Goal: Navigation & Orientation: Find specific page/section

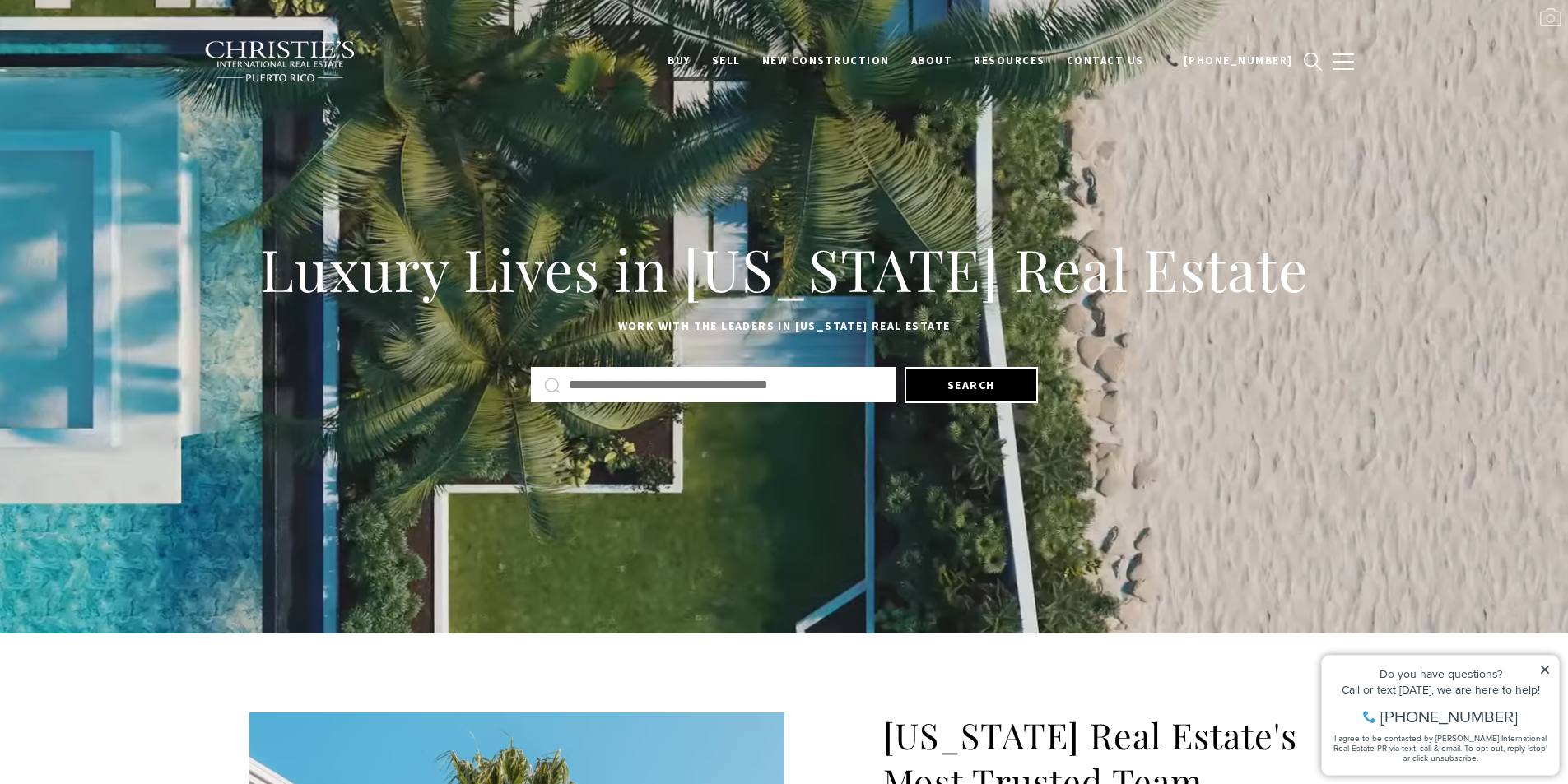
click at [631, 389] on input "Search by Address, City, or Neighborhood" at bounding box center [725, 384] width 314 height 21
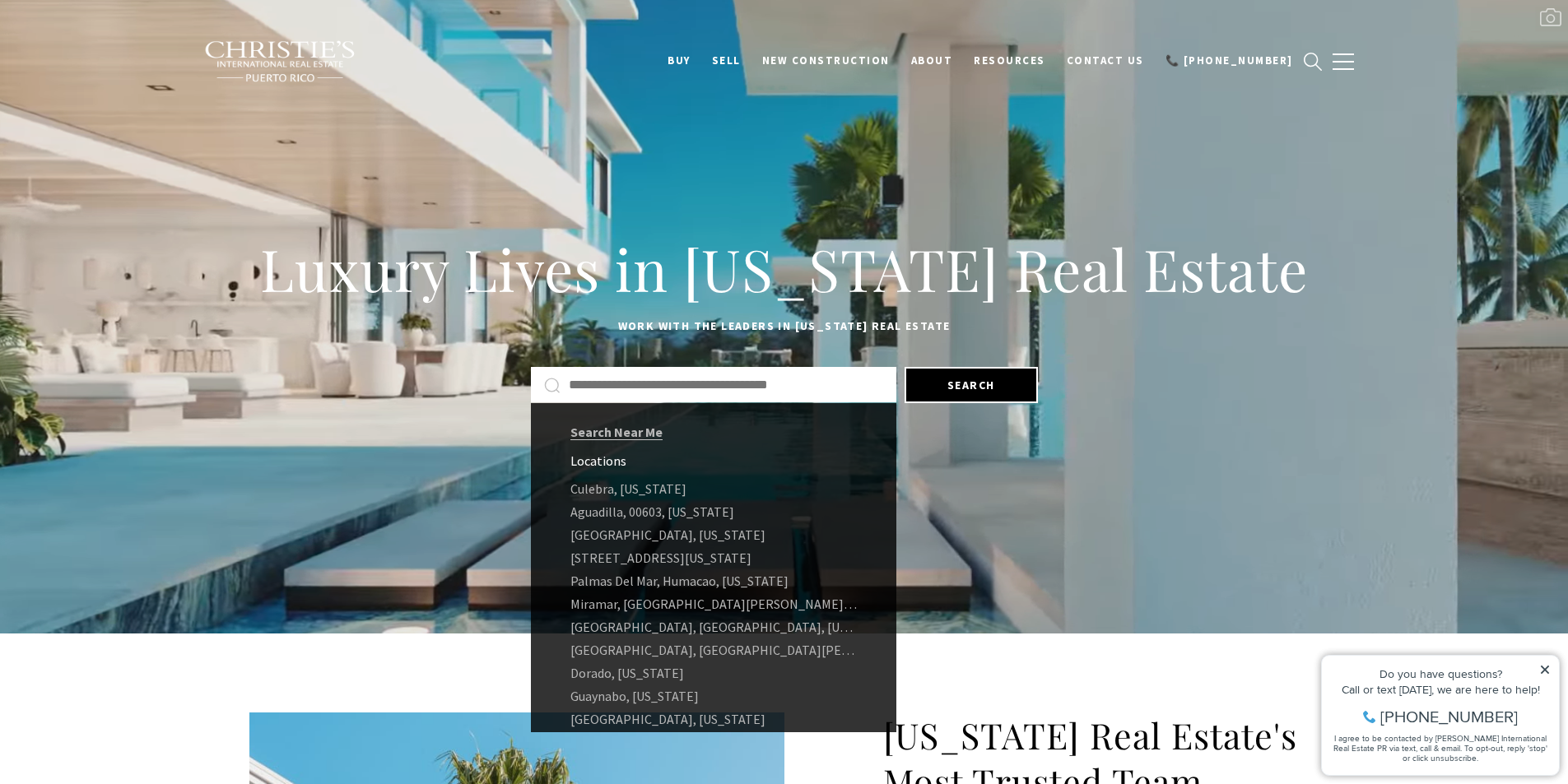
click at [1043, 489] on div "Luxury Lives in Puerto Rico Real Estate Work with the leaders in Puerto Rico Re…" at bounding box center [784, 317] width 1568 height 354
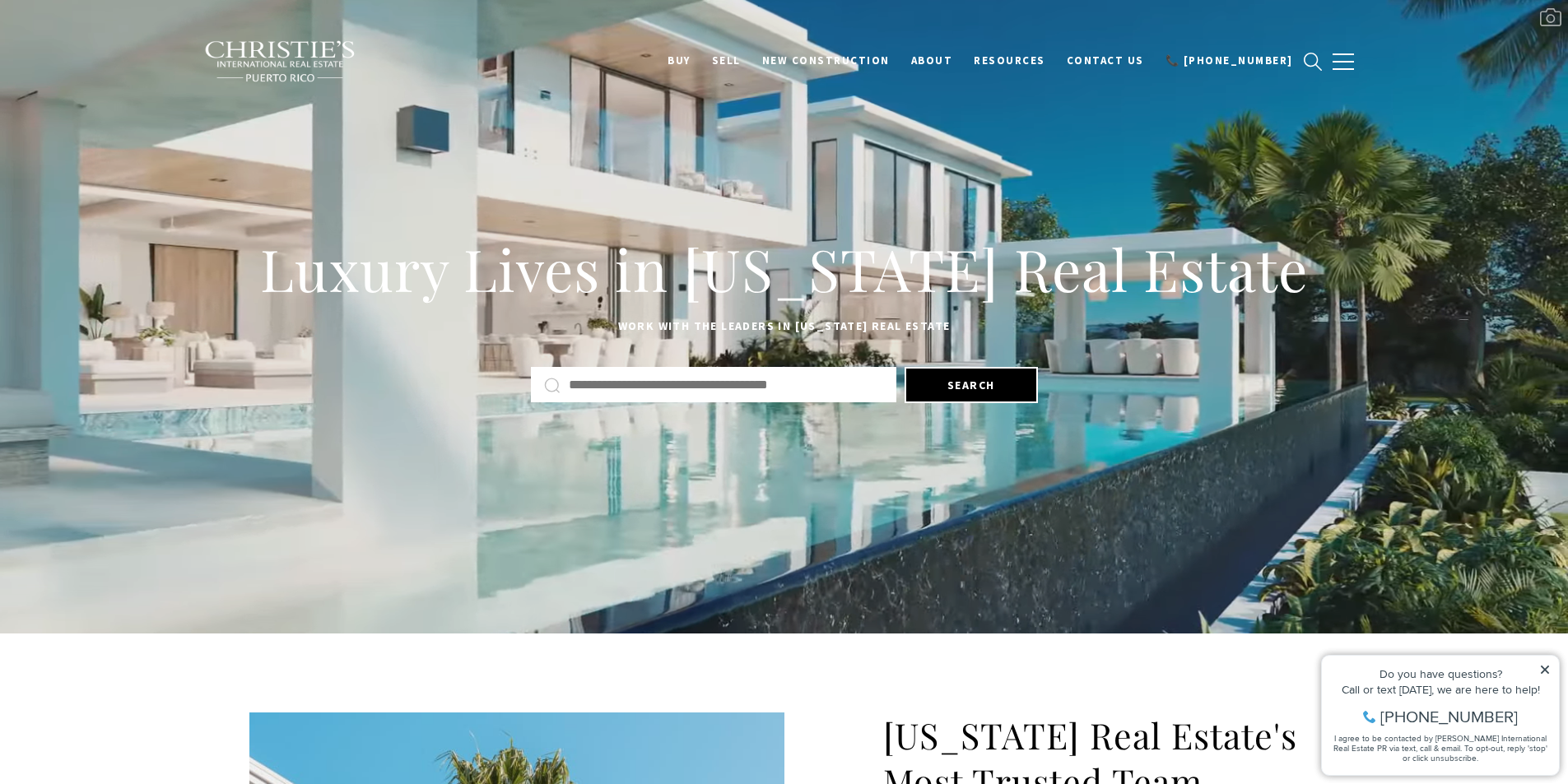
click at [1538, 666] on div "Do you have questions? Call or text today, we are here to help! 347-797-5825 I …" at bounding box center [1439, 715] width 237 height 119
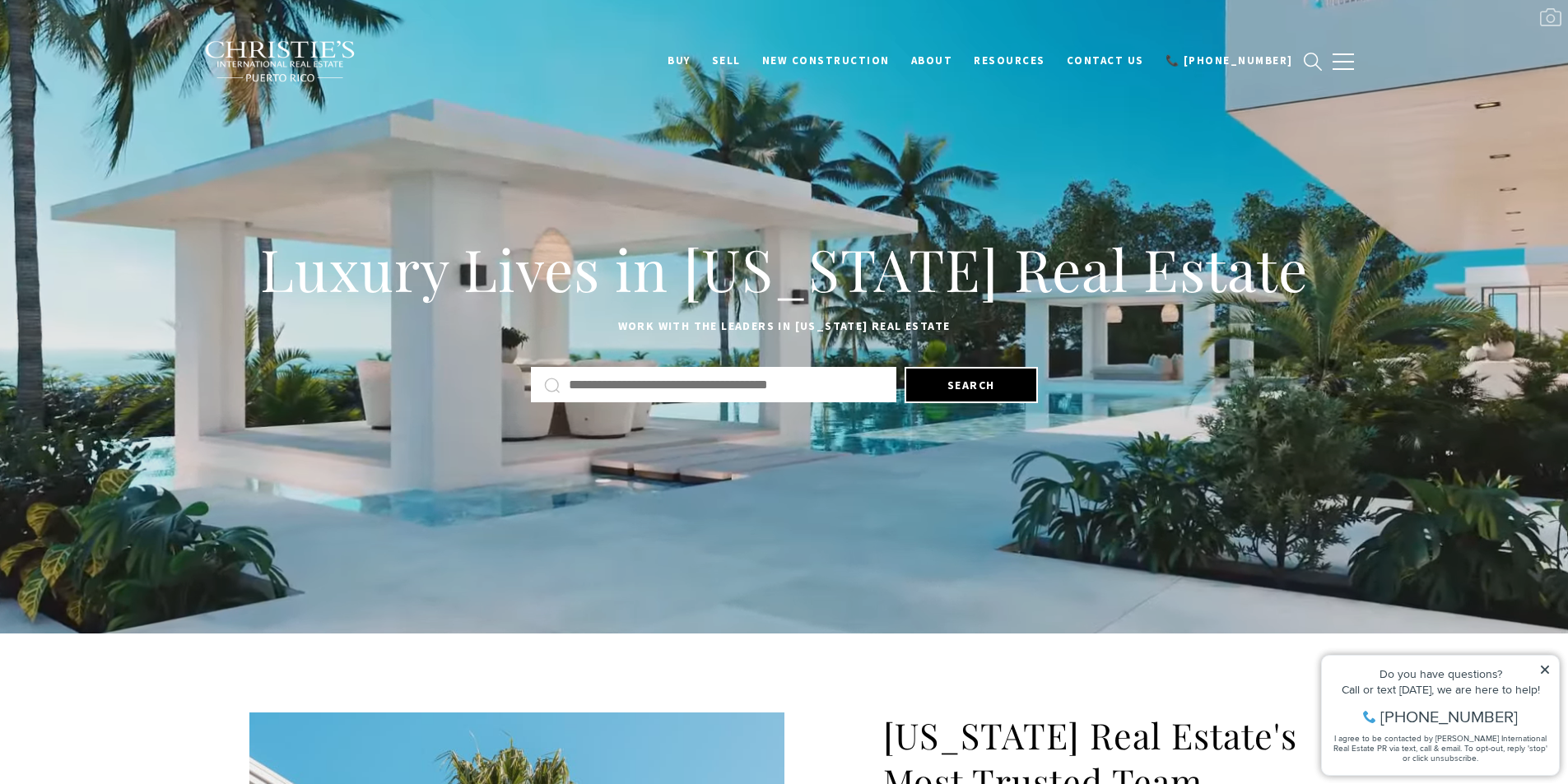
click at [1546, 671] on icon at bounding box center [1544, 669] width 9 height 9
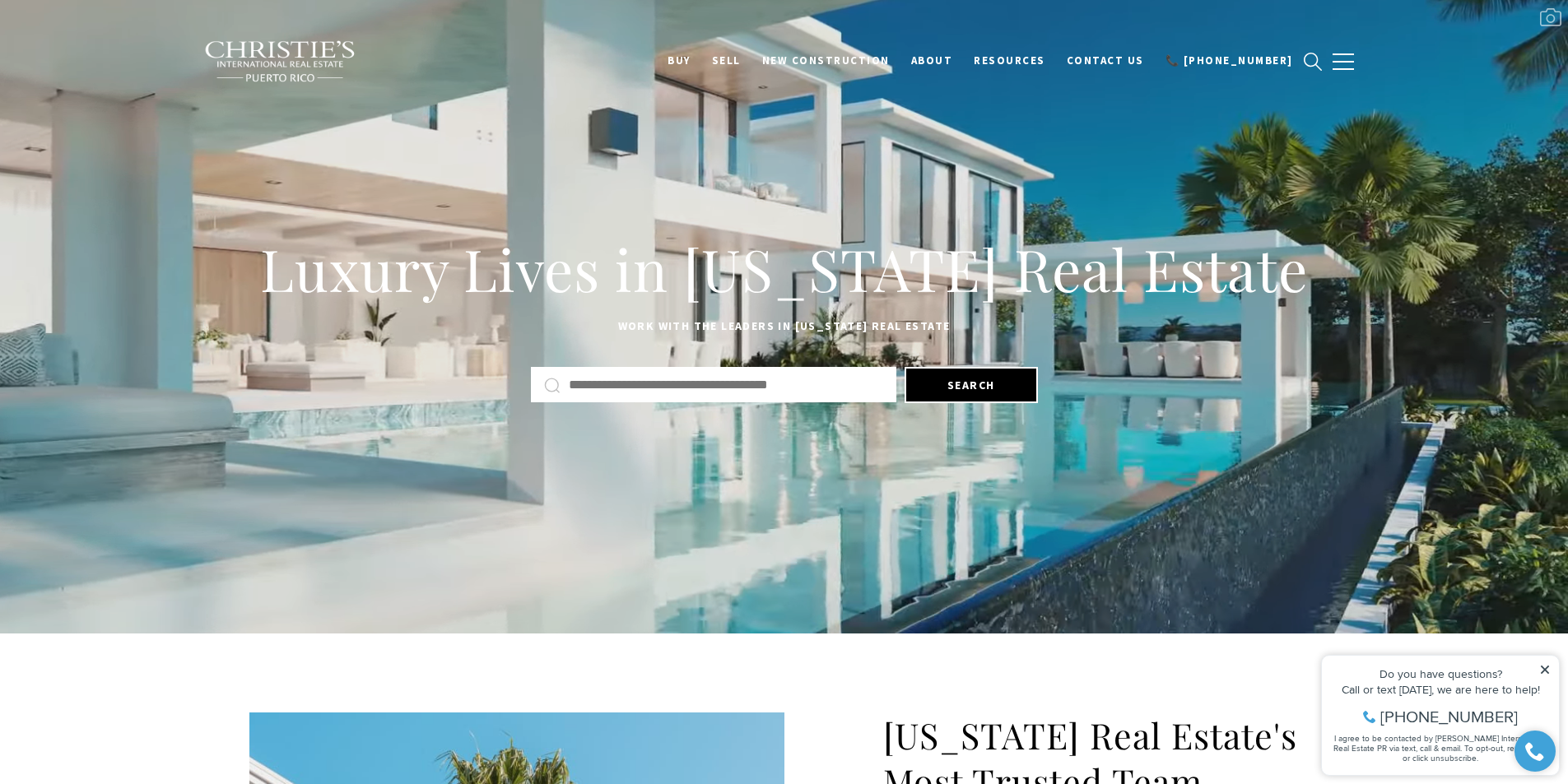
click at [1546, 669] on icon at bounding box center [1544, 669] width 9 height 9
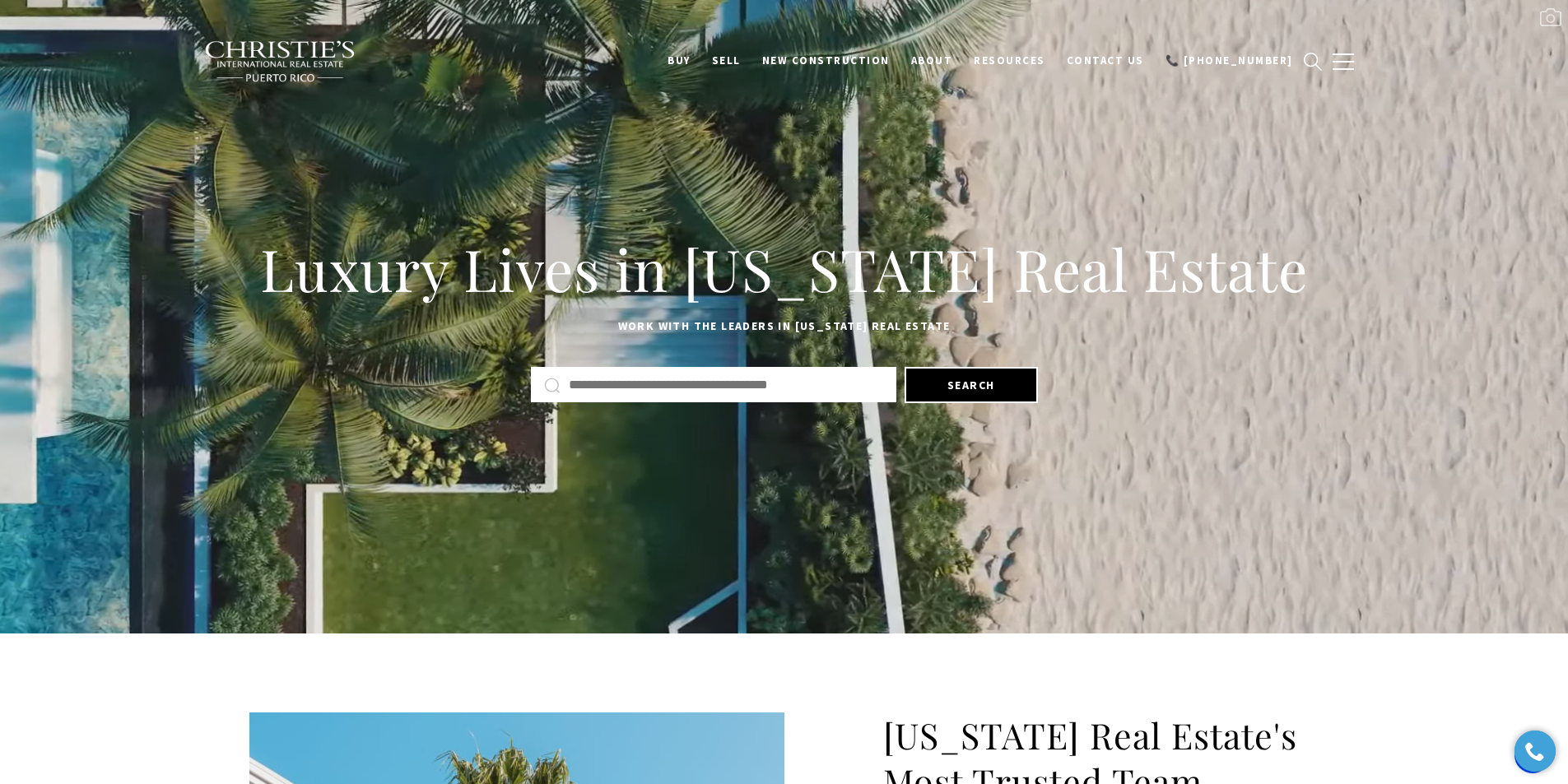
click at [1223, 362] on div "Luxury Lives in Puerto Rico Real Estate Work with the leaders in Puerto Rico Re…" at bounding box center [784, 317] width 1152 height 181
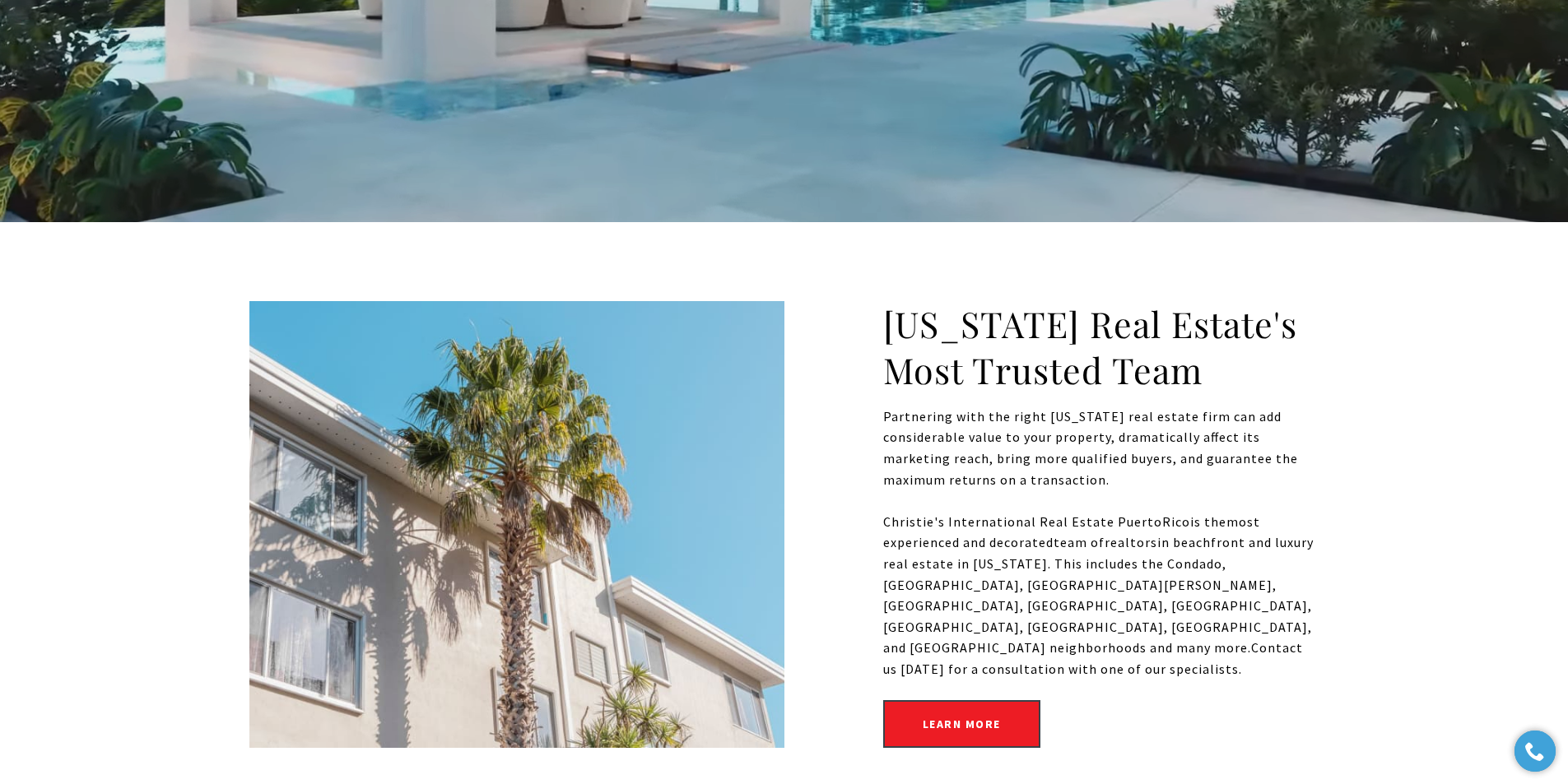
scroll to position [329, 0]
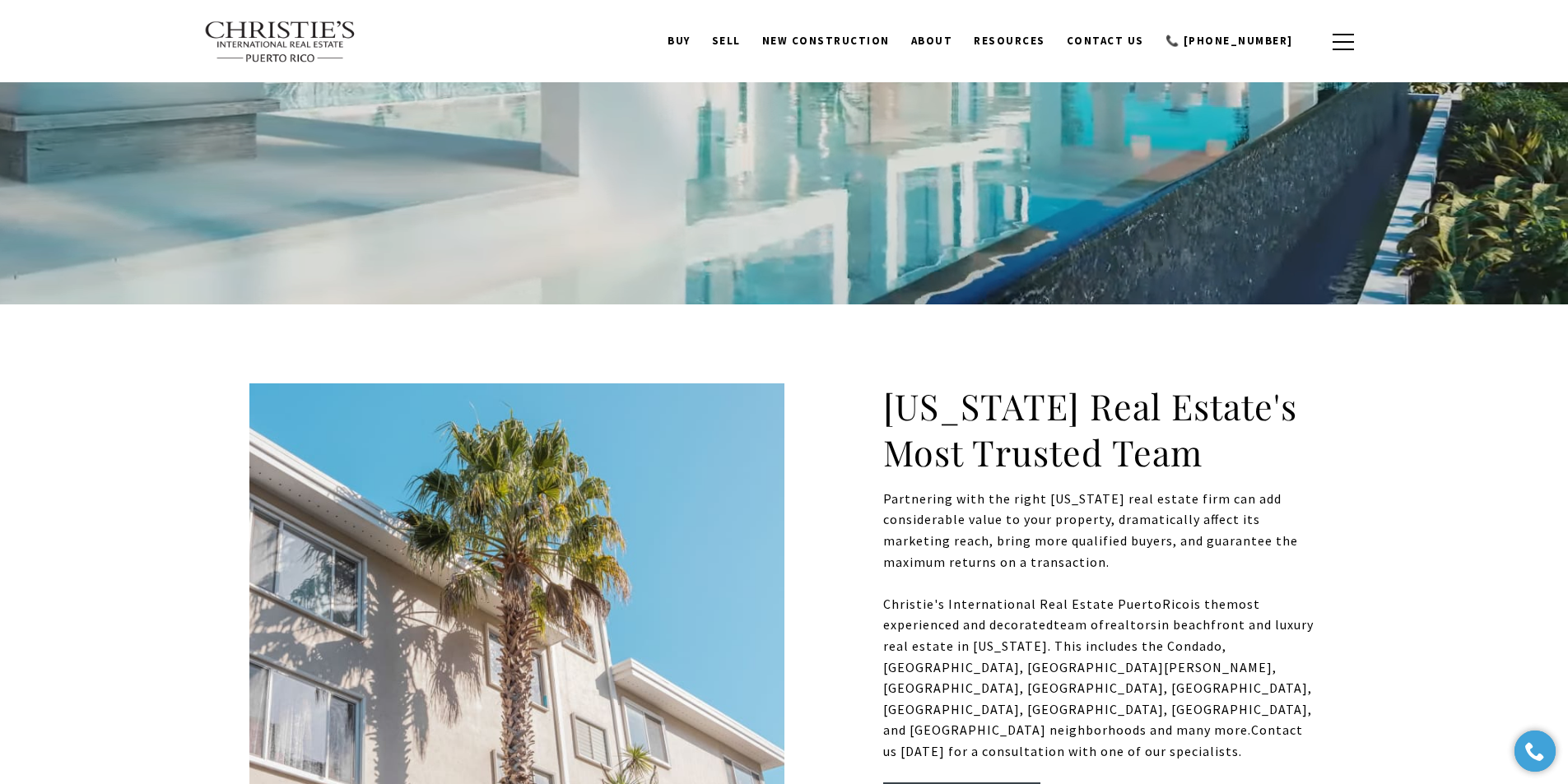
click at [1120, 29] on link "Contact Us" at bounding box center [1105, 41] width 99 height 31
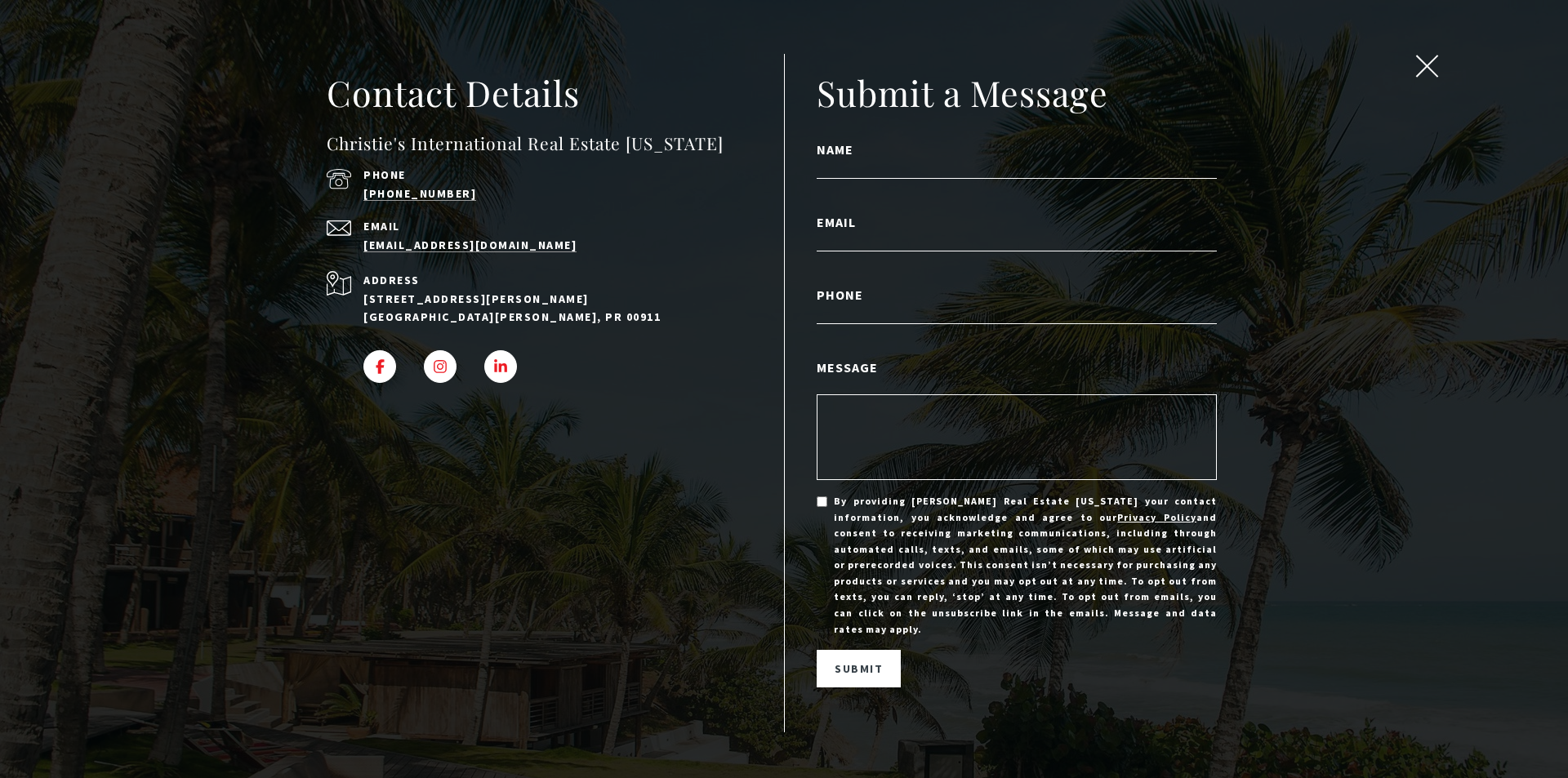
click at [1434, 59] on span "close modal" at bounding box center [1426, 66] width 21 height 21
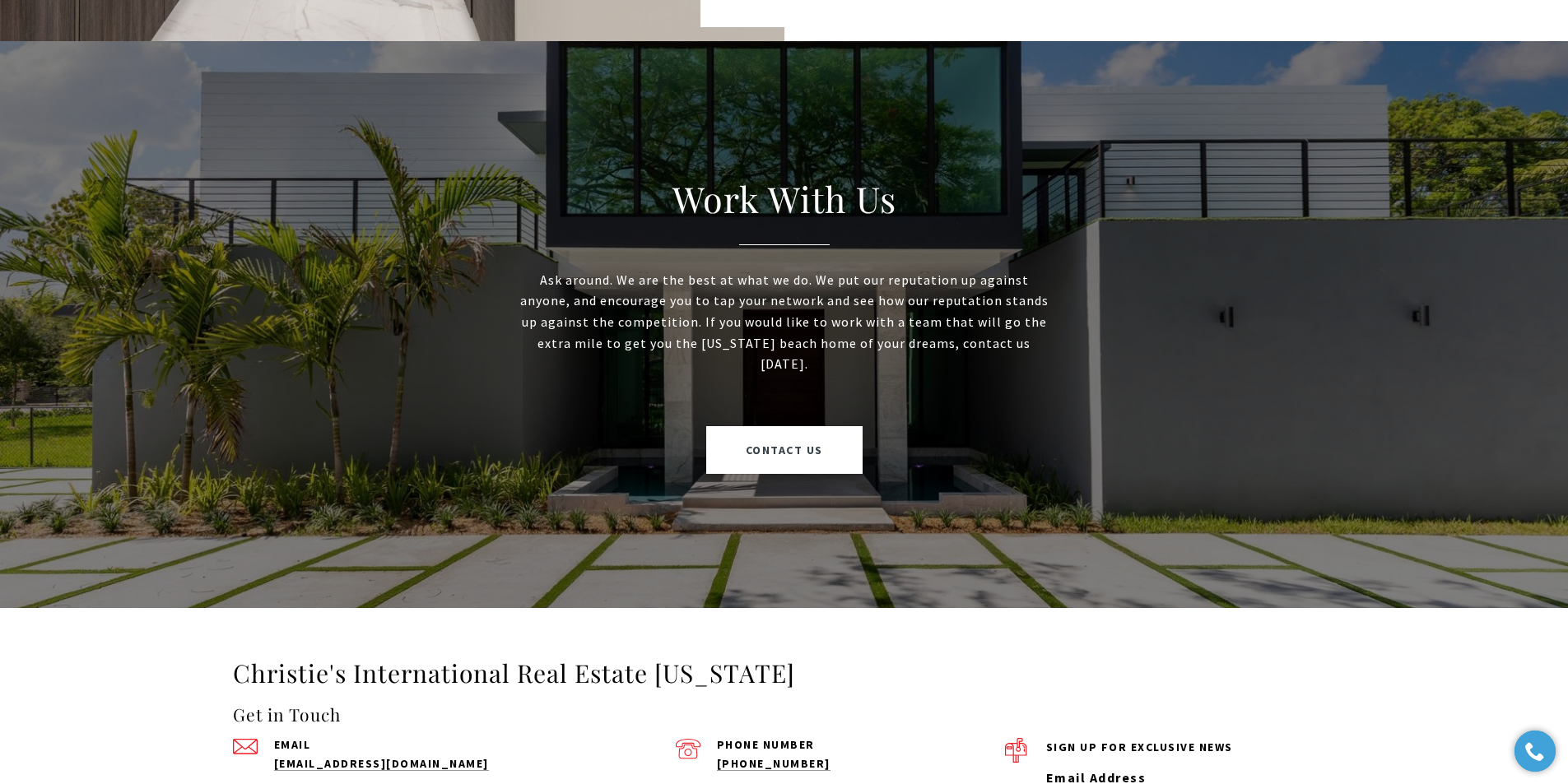
scroll to position [4113, 0]
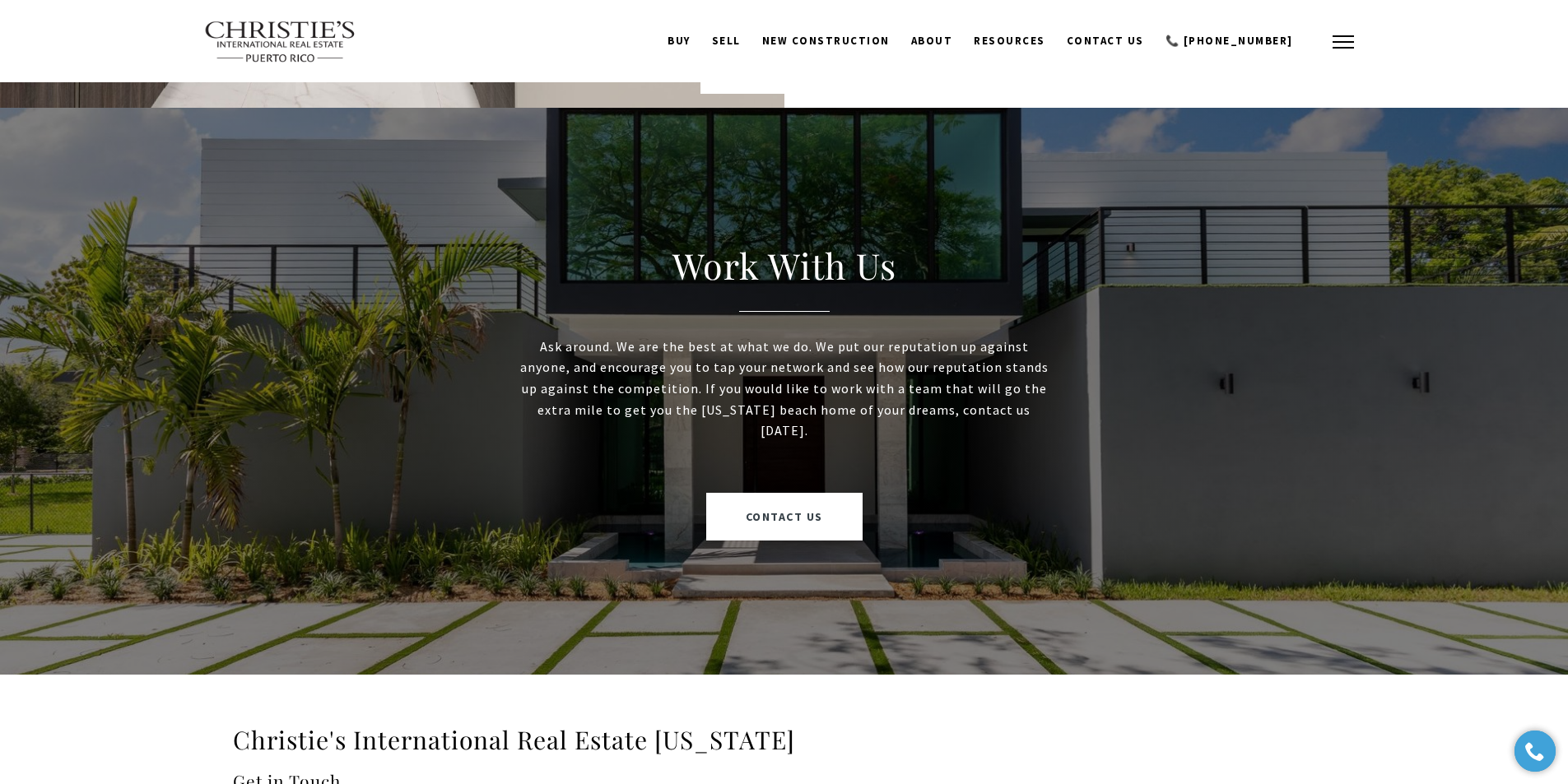
click at [1335, 32] on button "button" at bounding box center [1342, 42] width 43 height 48
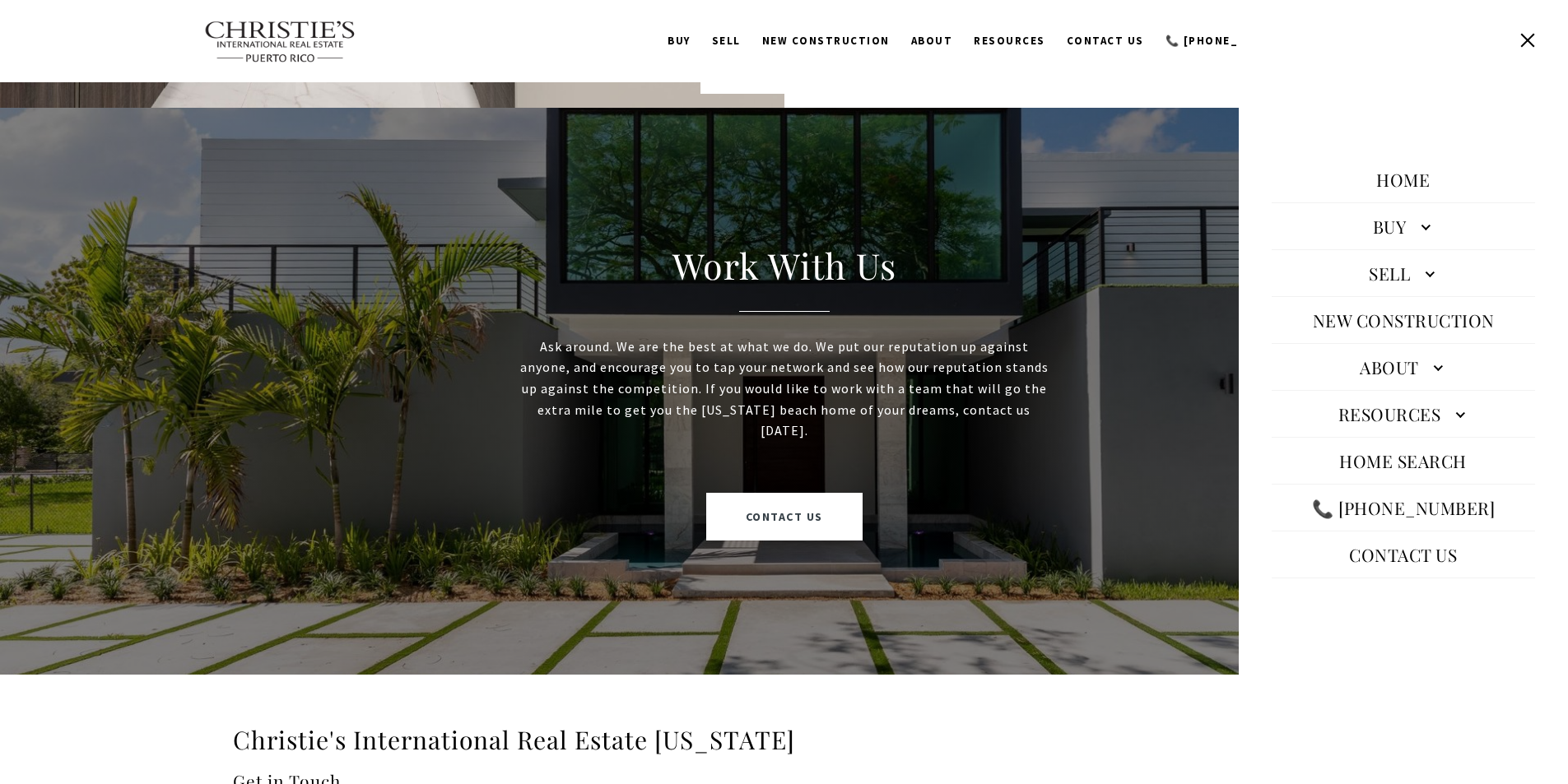
click at [1370, 225] on link "Buy" at bounding box center [1403, 225] width 264 height 39
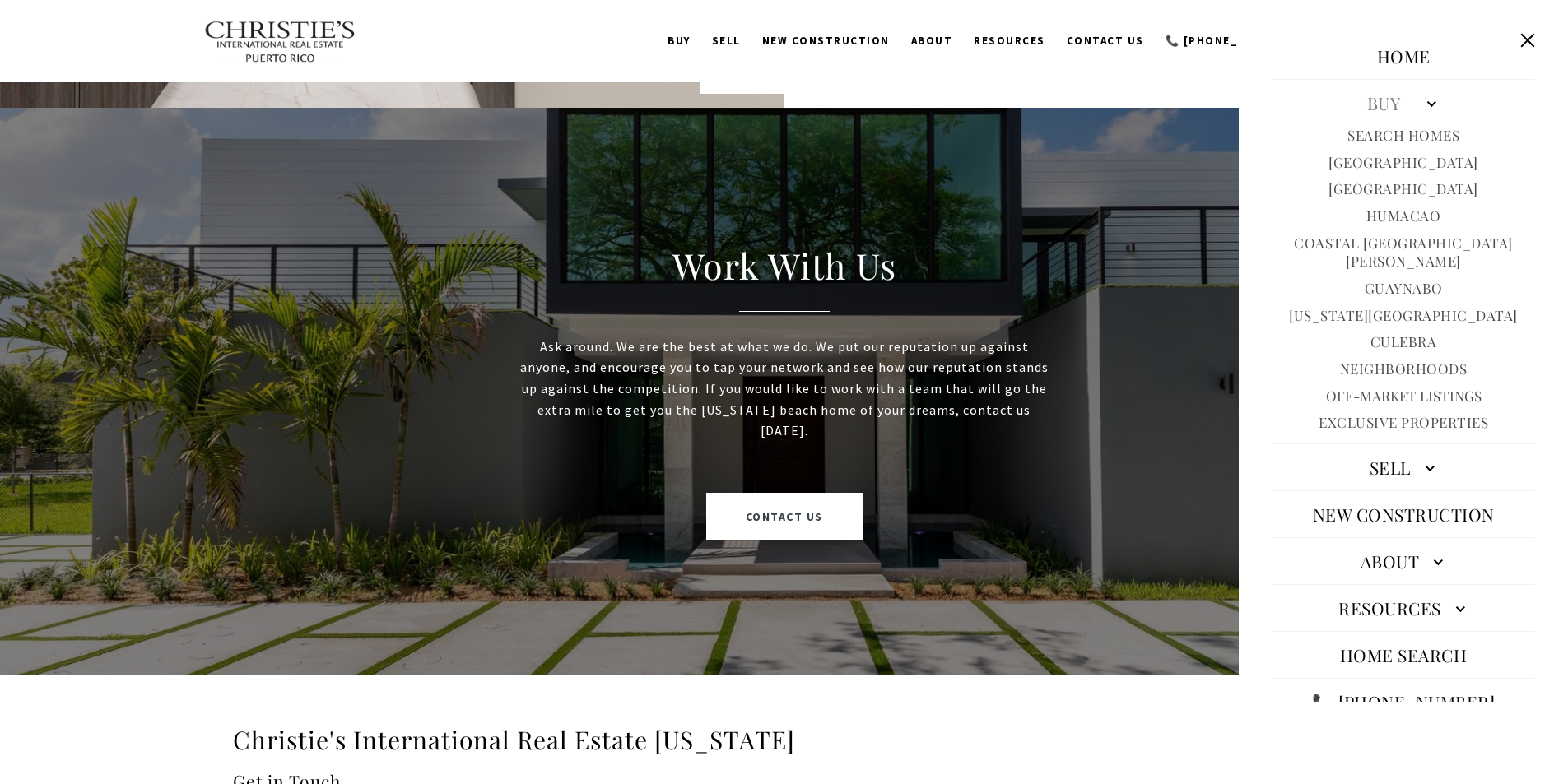
click at [1424, 541] on link "About" at bounding box center [1403, 560] width 264 height 39
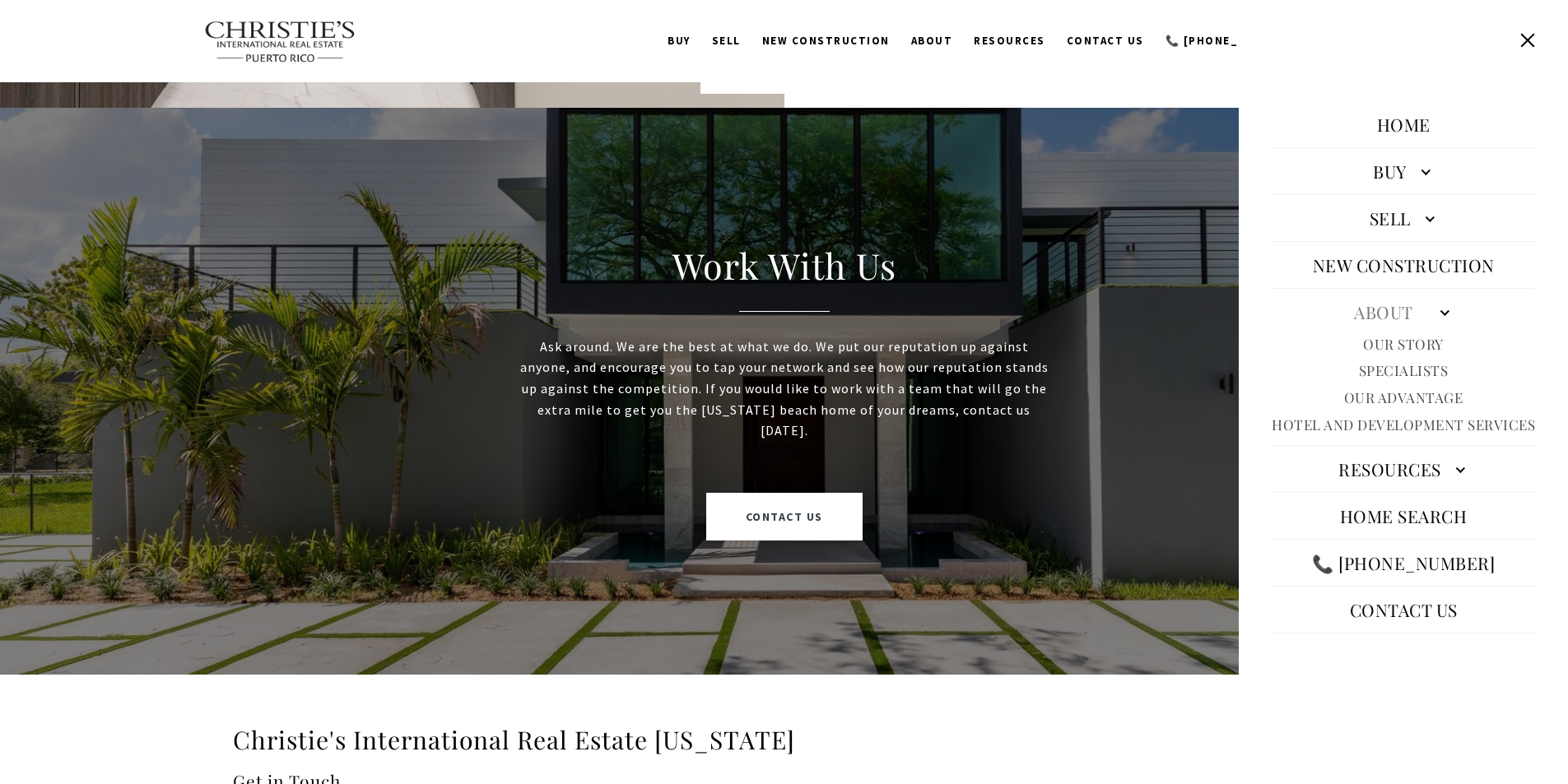
click at [1407, 362] on link "Specialists" at bounding box center [1403, 371] width 89 height 19
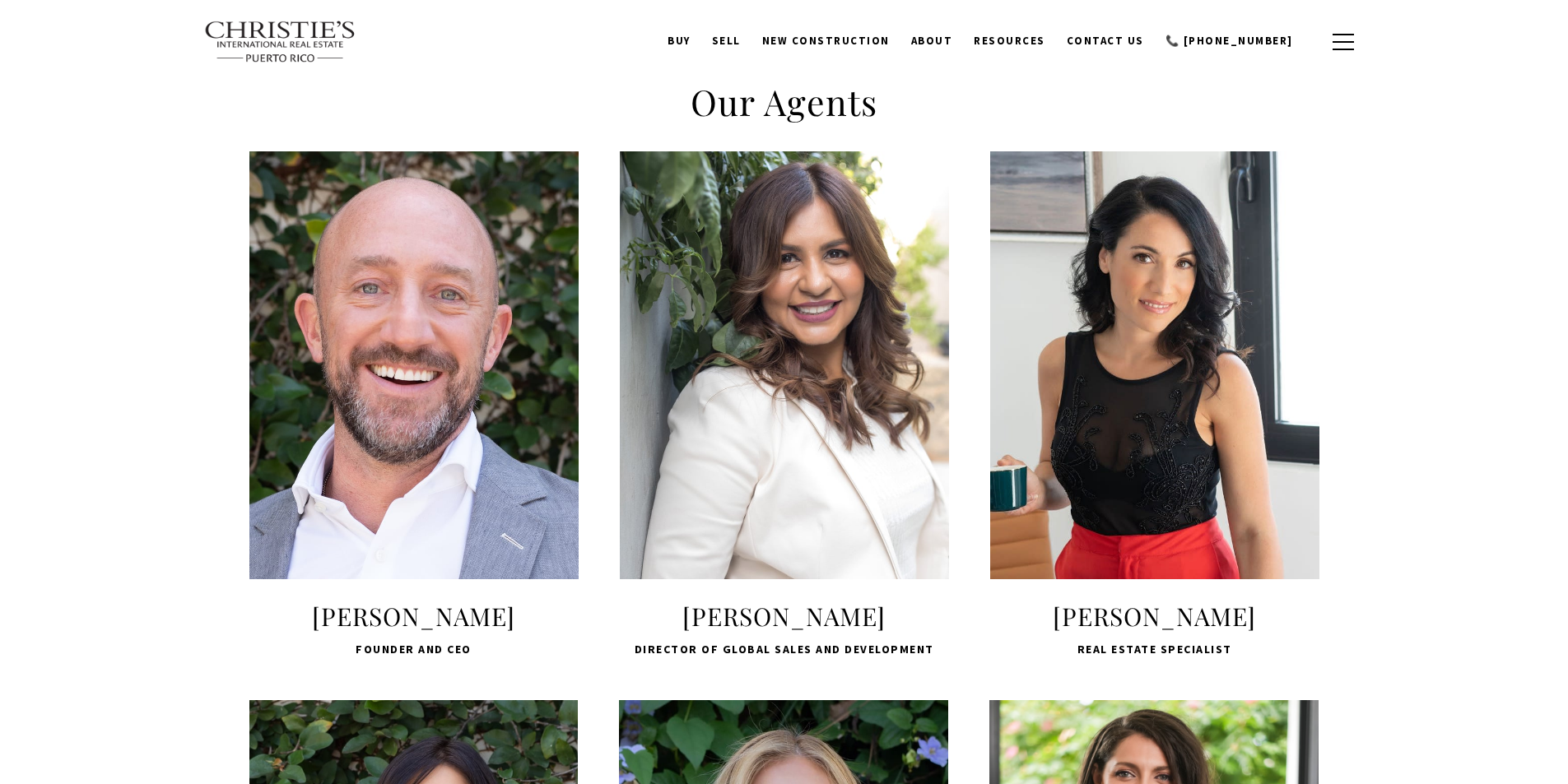
click at [527, 361] on div "LEARN MORE" at bounding box center [414, 365] width 329 height 428
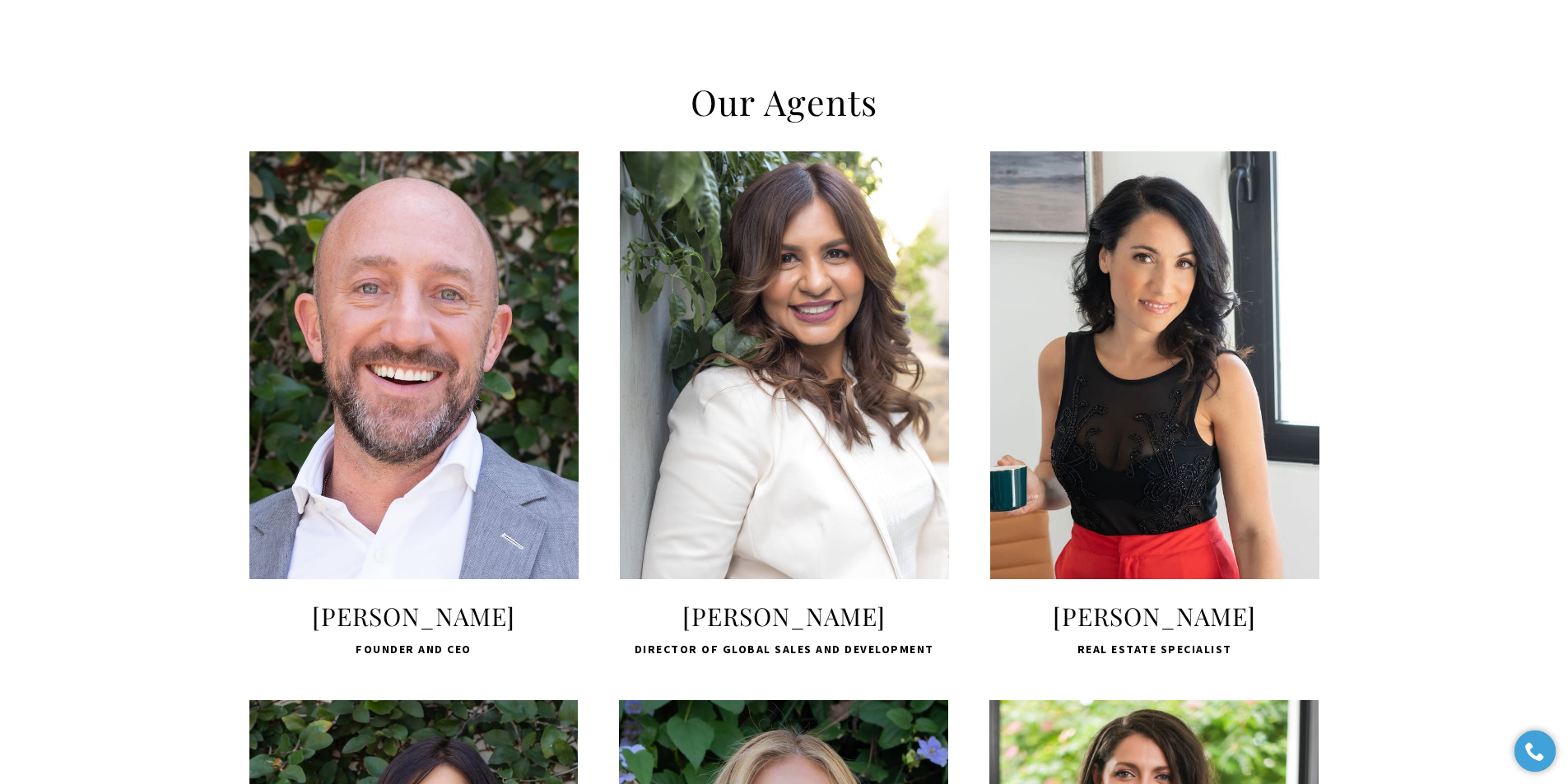
scroll to position [550, 0]
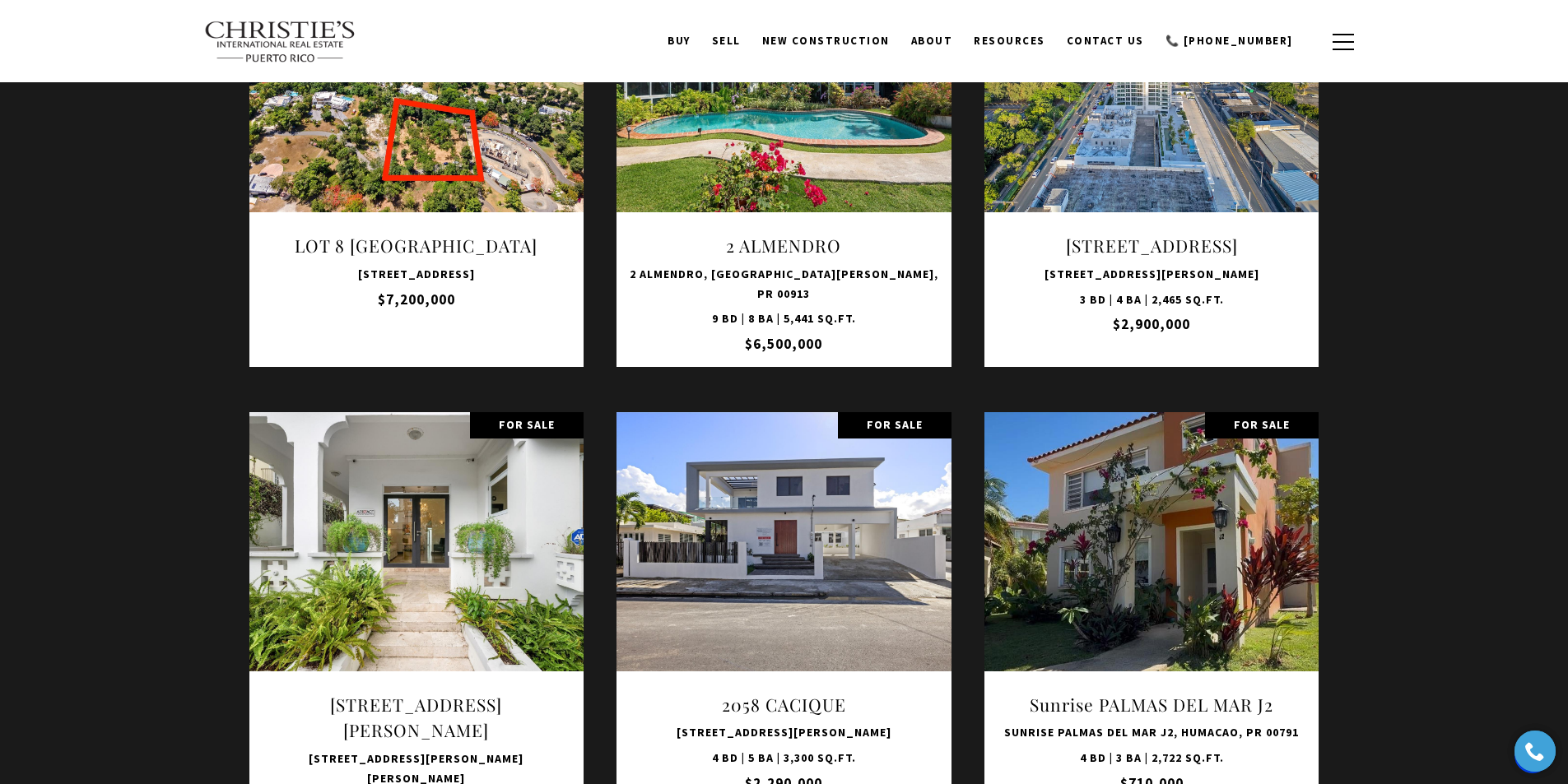
scroll to position [2385, 0]
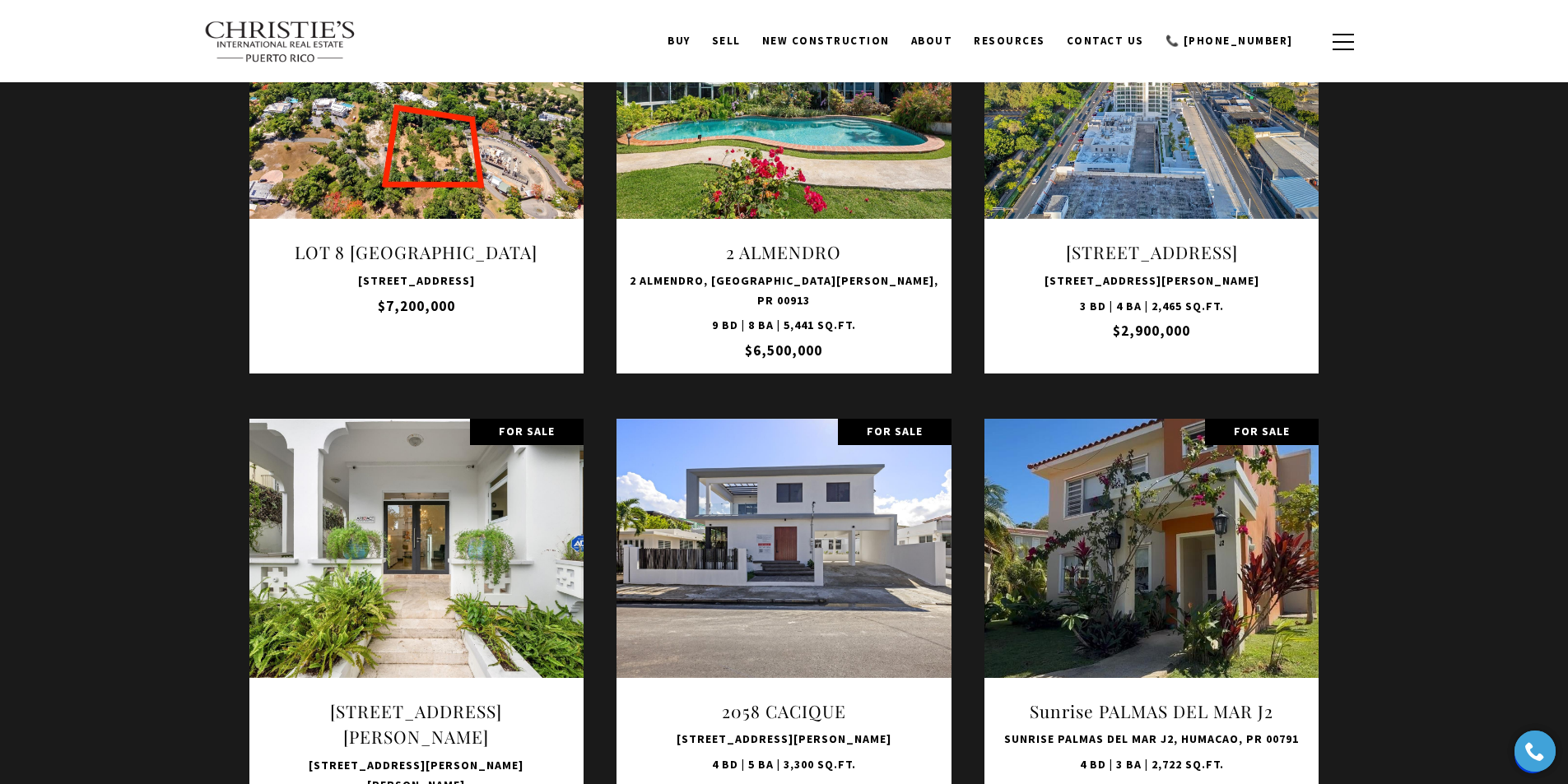
click at [309, 39] on img at bounding box center [280, 42] width 153 height 43
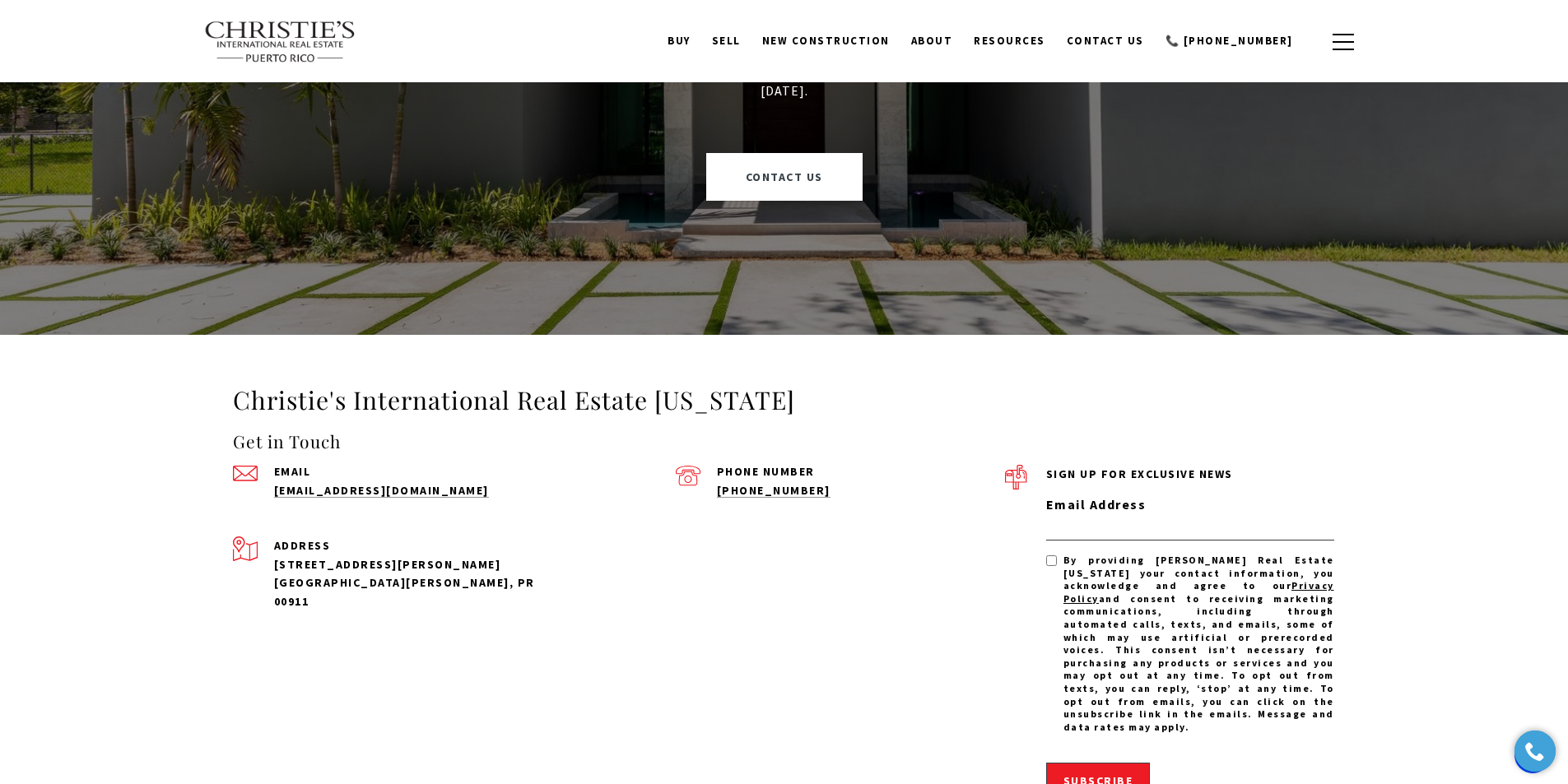
scroll to position [4360, 0]
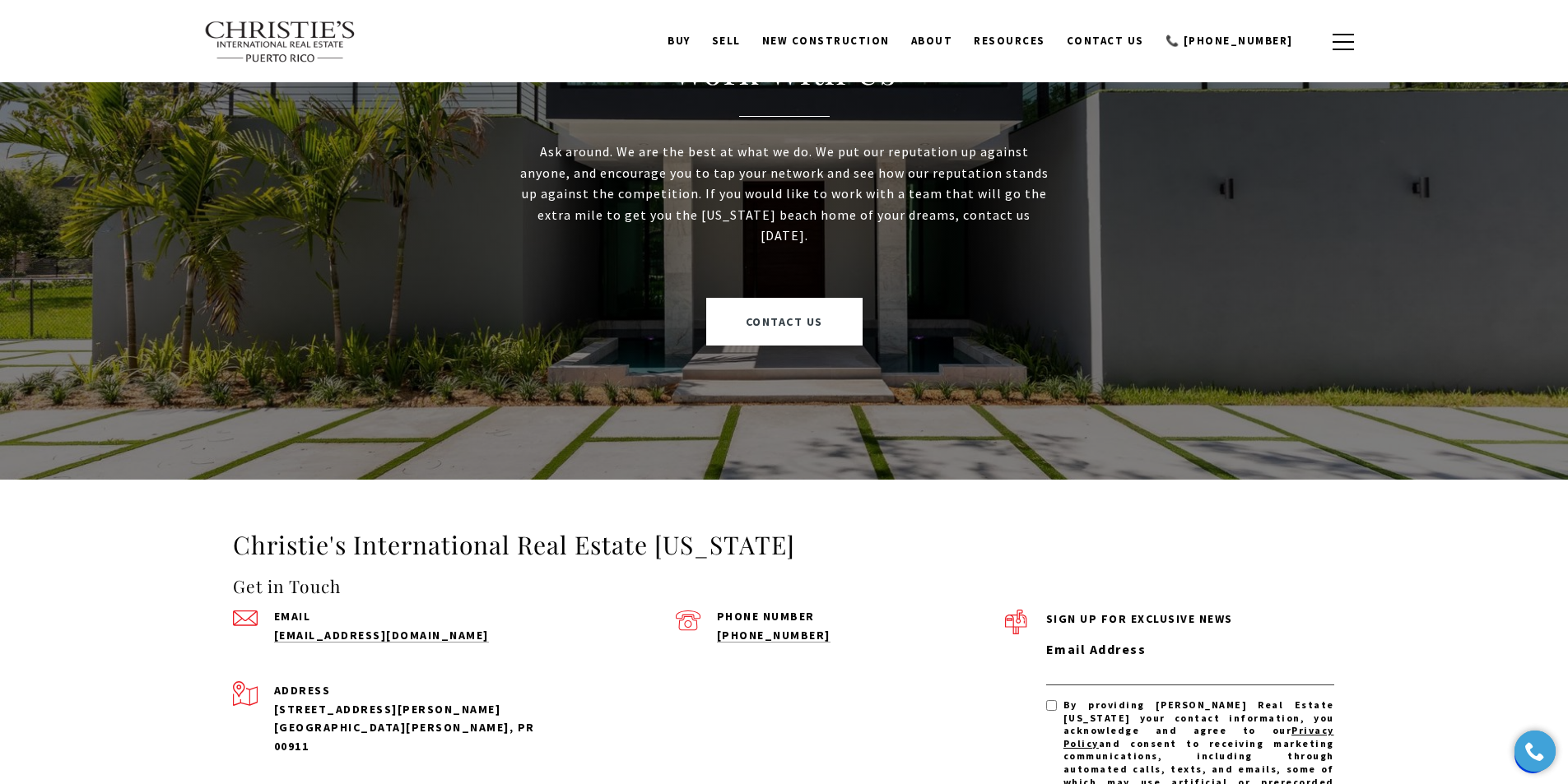
click at [304, 39] on img at bounding box center [280, 42] width 153 height 43
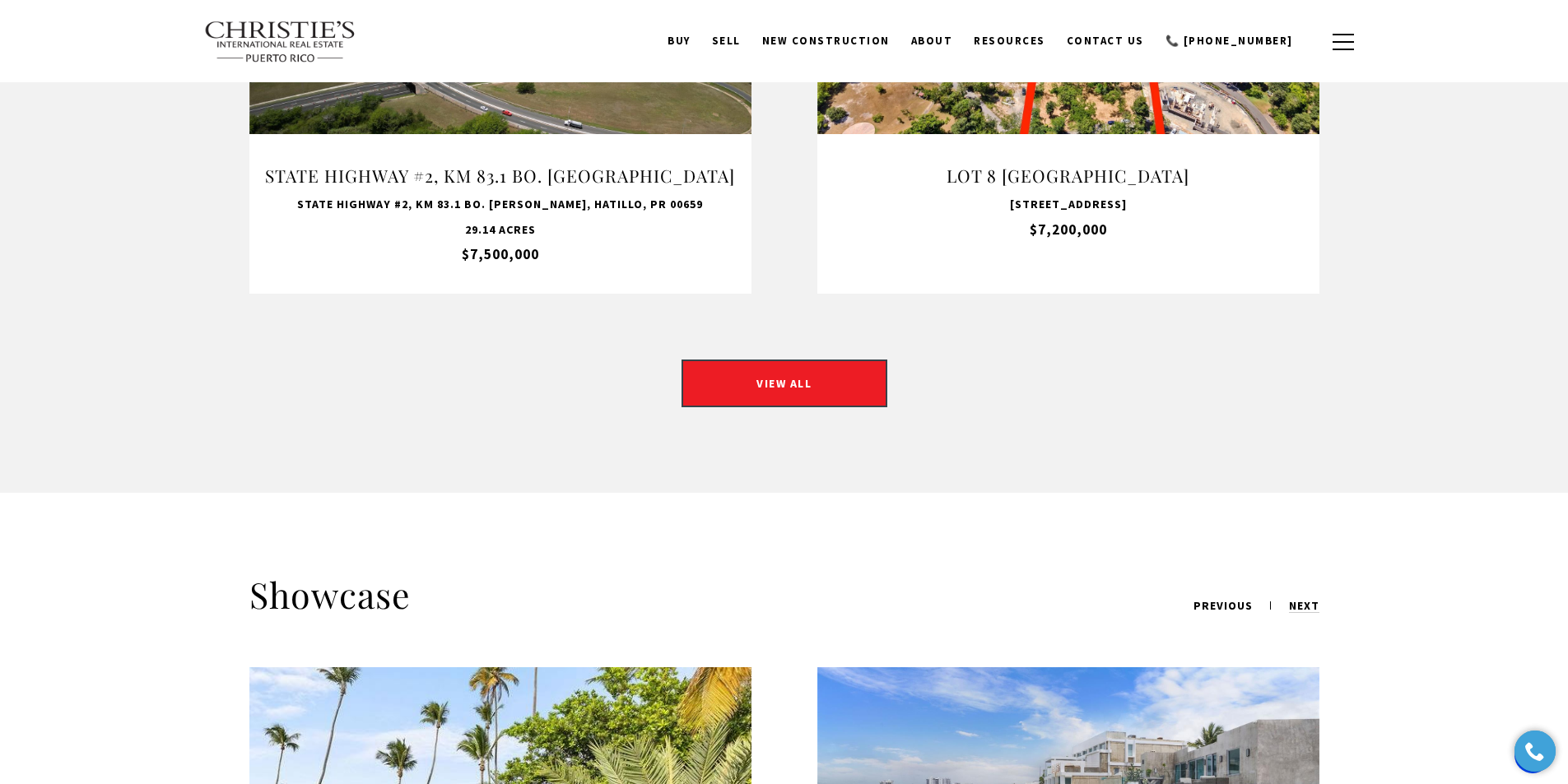
scroll to position [1316, 0]
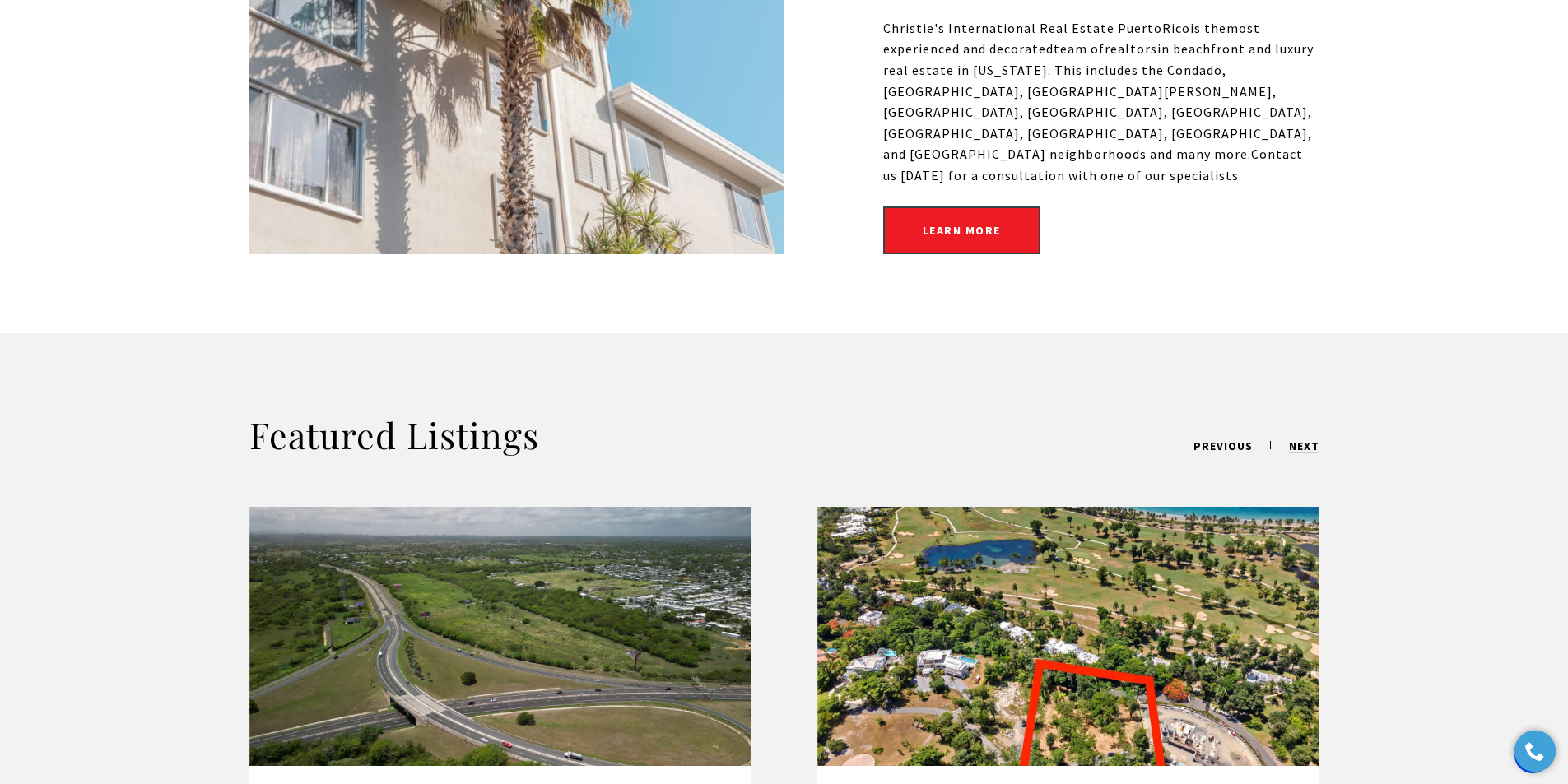
drag, startPoint x: 721, startPoint y: 363, endPoint x: 692, endPoint y: 549, distance: 188.2
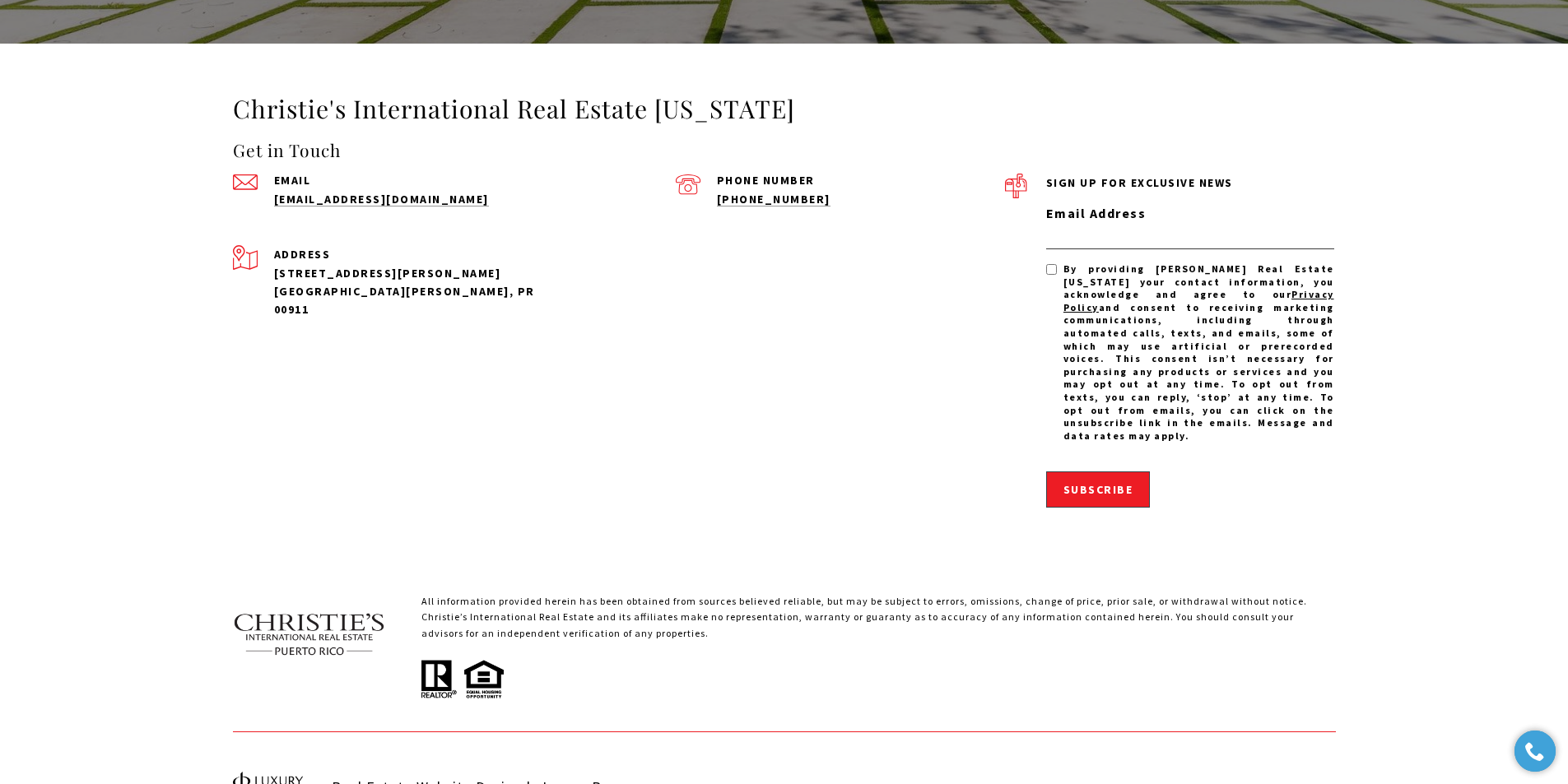
scroll to position [4453, 0]
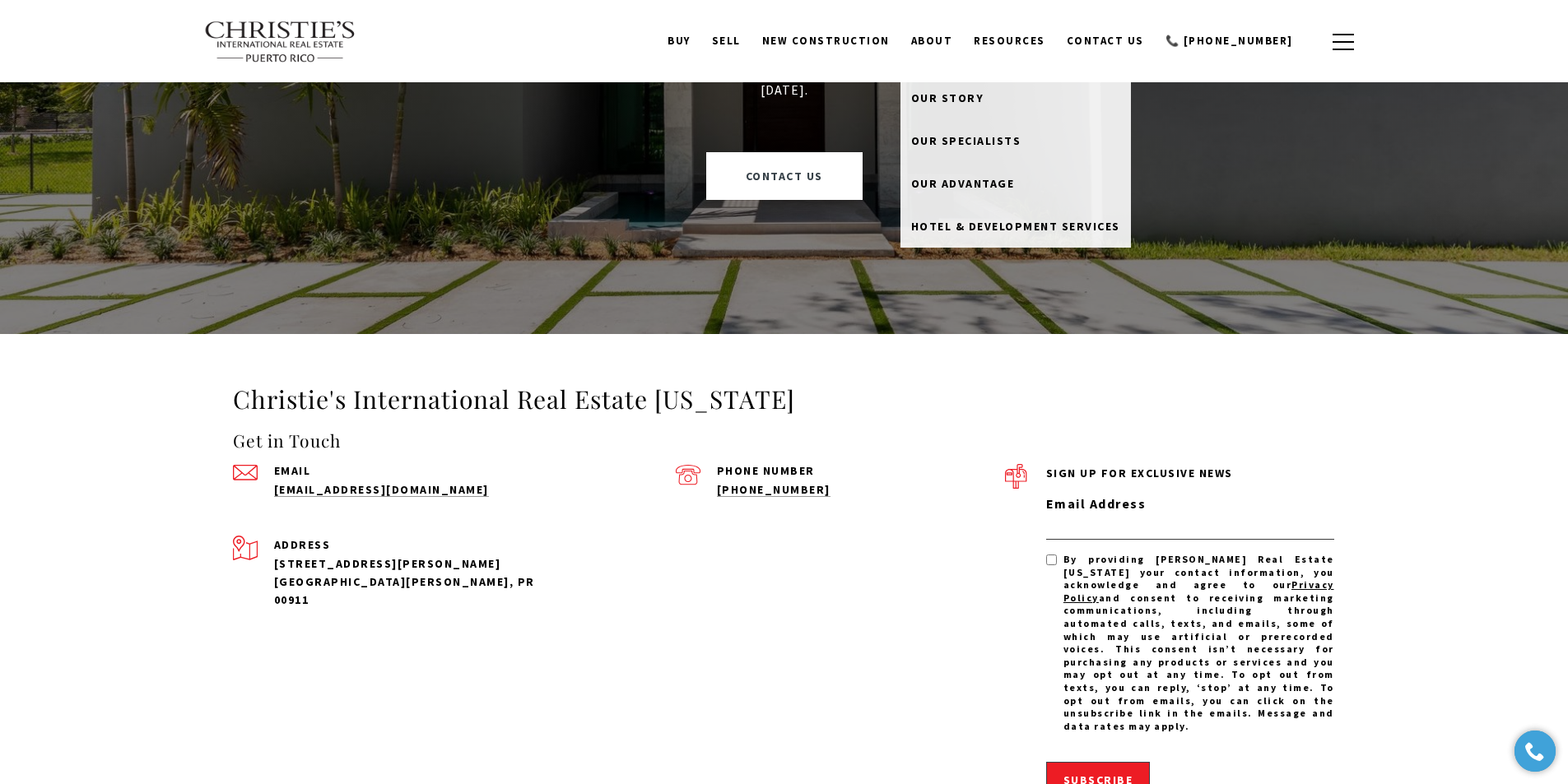
click at [948, 39] on link "About" at bounding box center [932, 41] width 64 height 31
click at [981, 120] on link "Our Specialists" at bounding box center [1016, 140] width 230 height 43
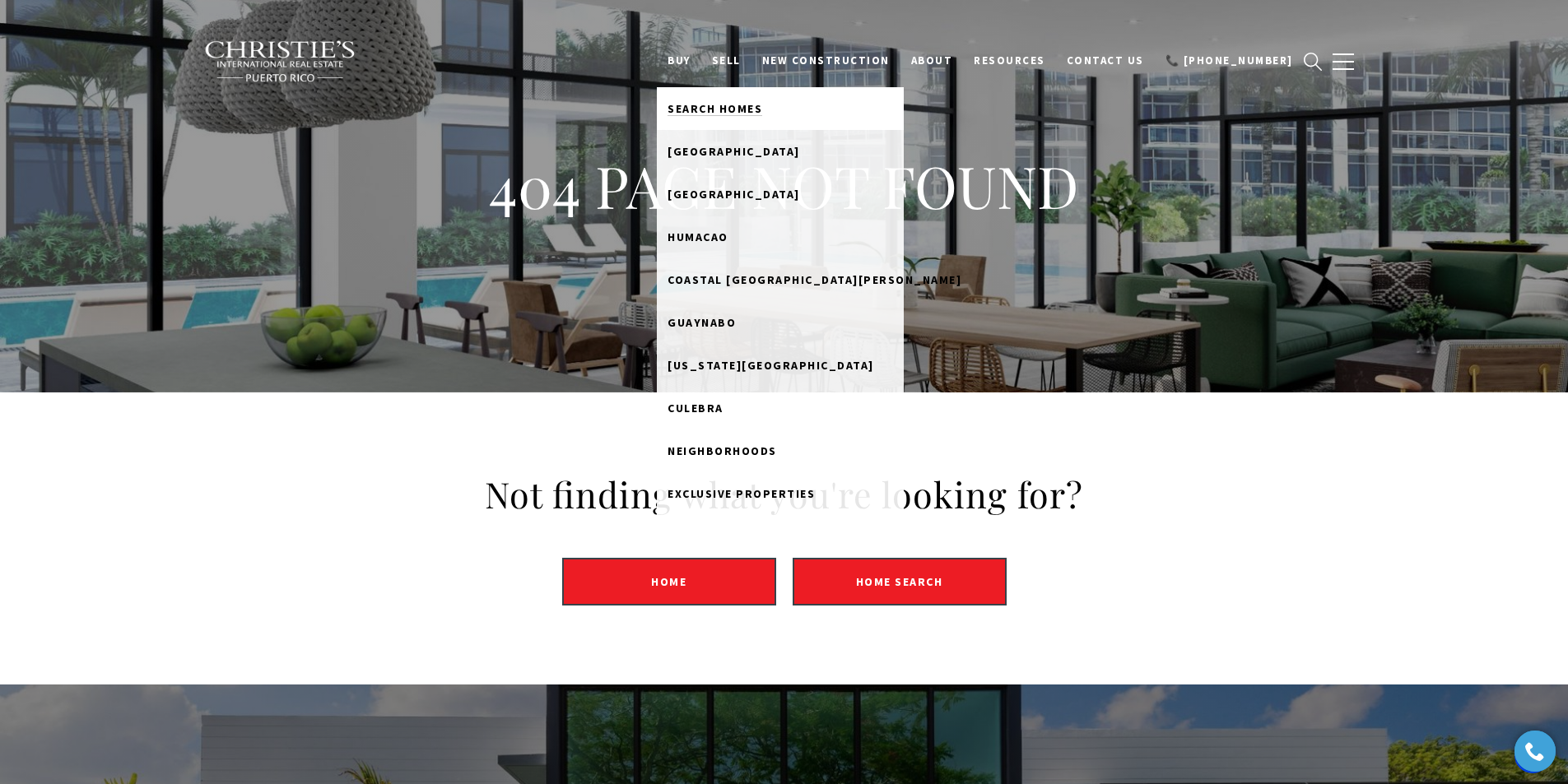
click at [741, 91] on link "Search Homes" at bounding box center [780, 108] width 247 height 43
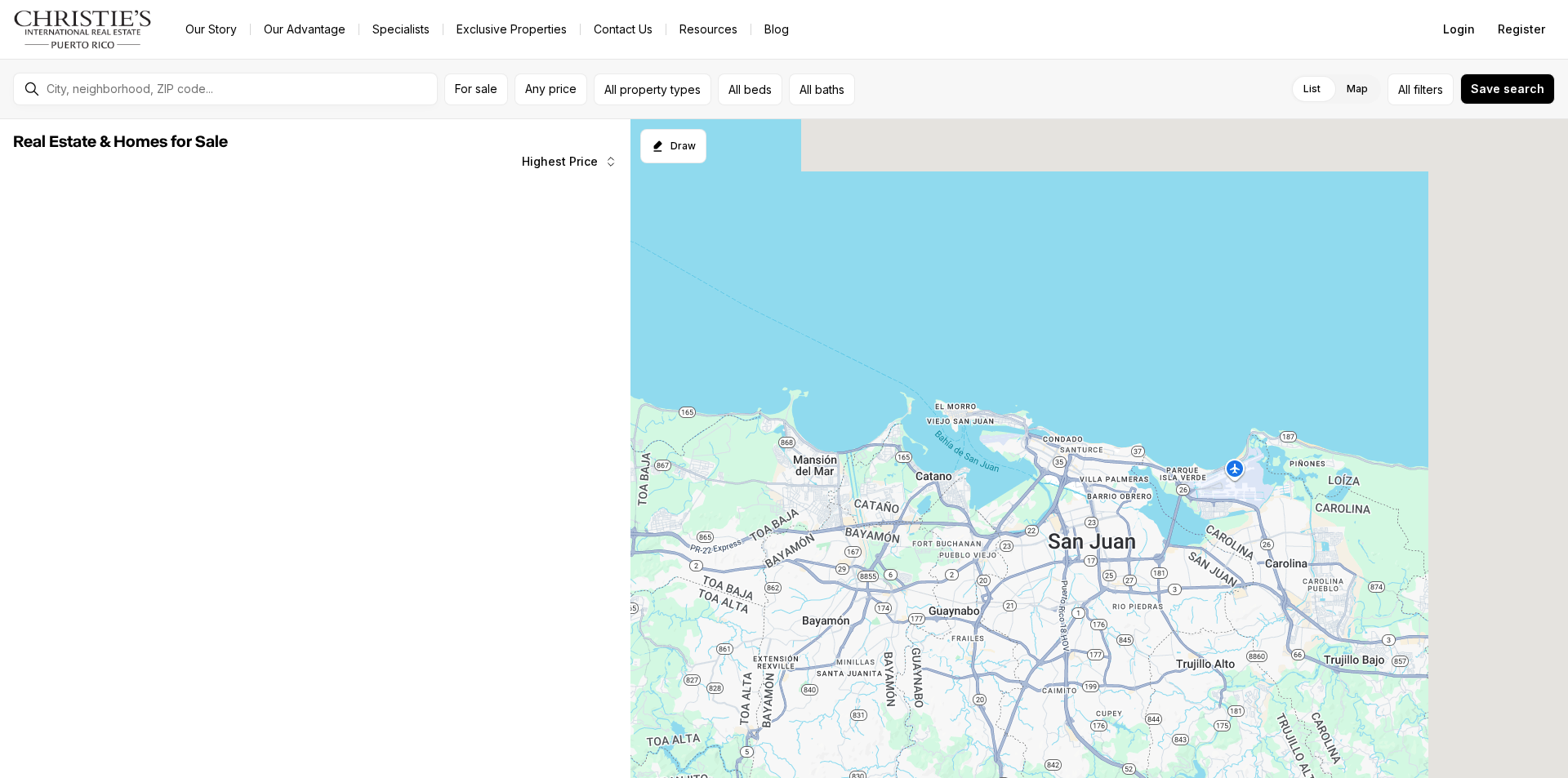
drag, startPoint x: 0, startPoint y: 0, endPoint x: 77, endPoint y: 33, distance: 83.8
click at [77, 33] on img "Main navigation" at bounding box center [83, 28] width 140 height 39
